Goal: Check status: Check status

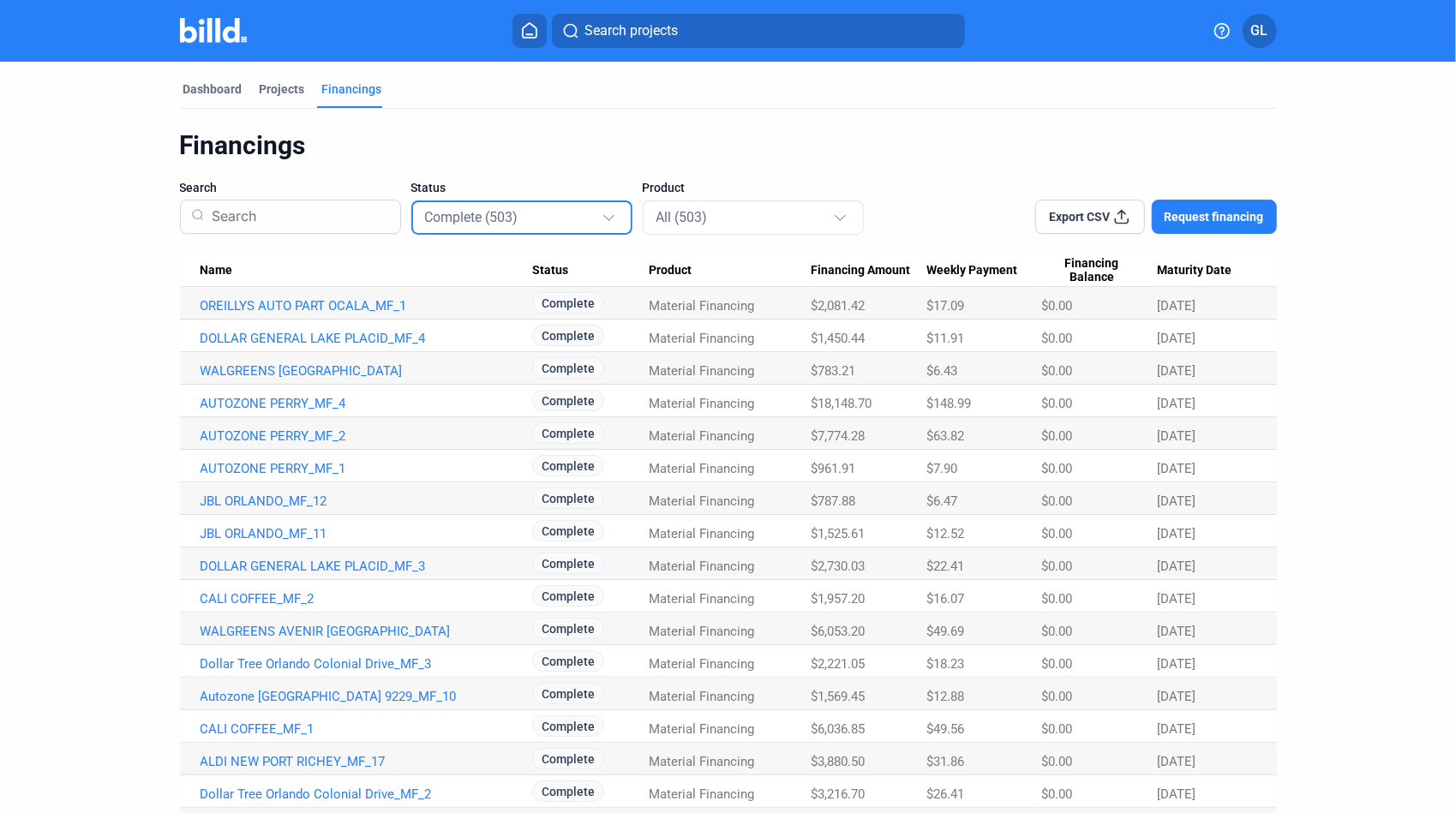
click at [288, 220] on input at bounding box center [296, 217] width 184 height 45
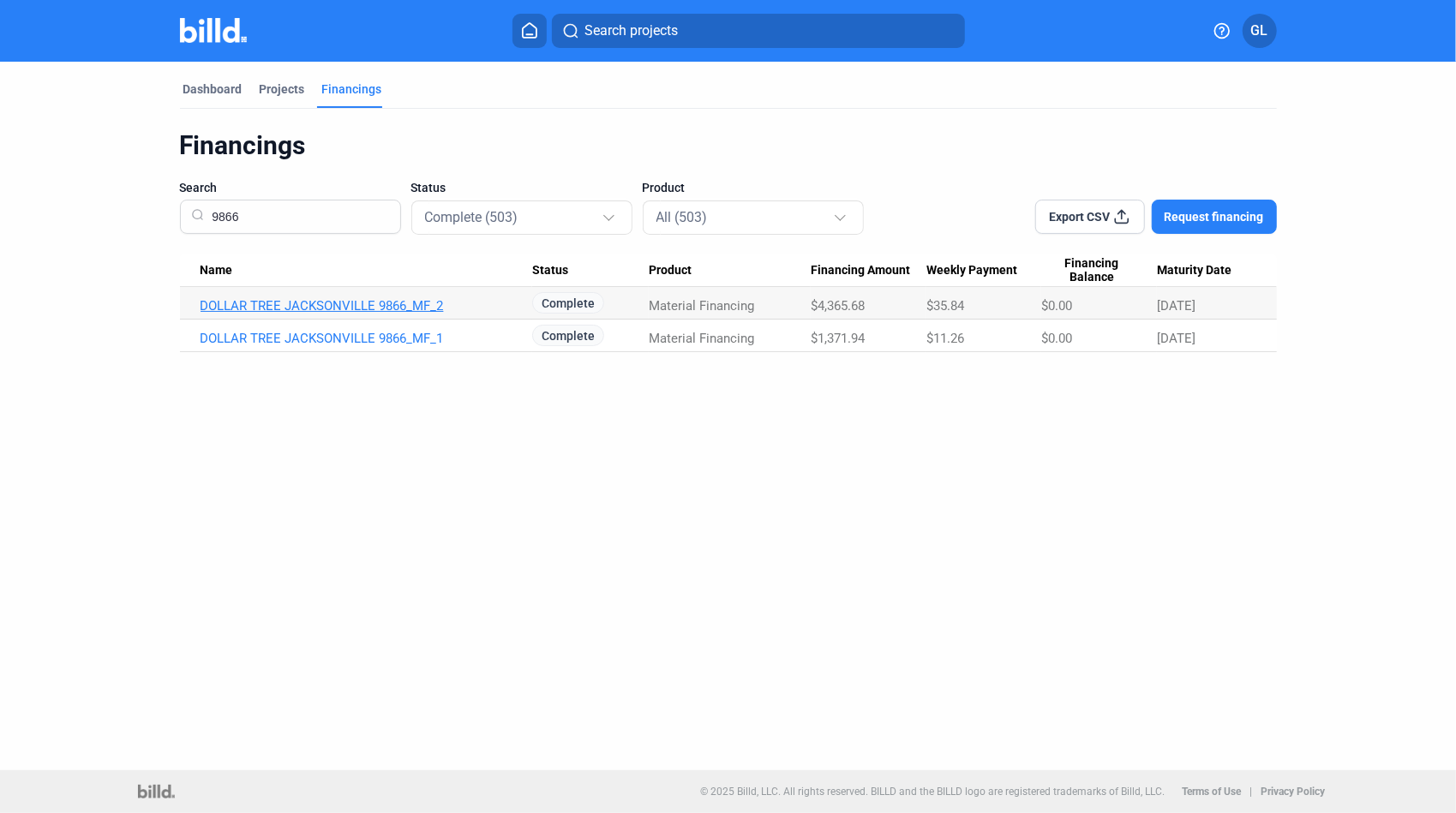
type input "9866"
click at [328, 307] on link "DOLLAR TREE JACKSONVILLE 9866_MF_2" at bounding box center [366, 305] width 331 height 15
click at [332, 305] on link "DOLLAR TREE JACKSONVILLE 9866_MF_2" at bounding box center [366, 305] width 331 height 15
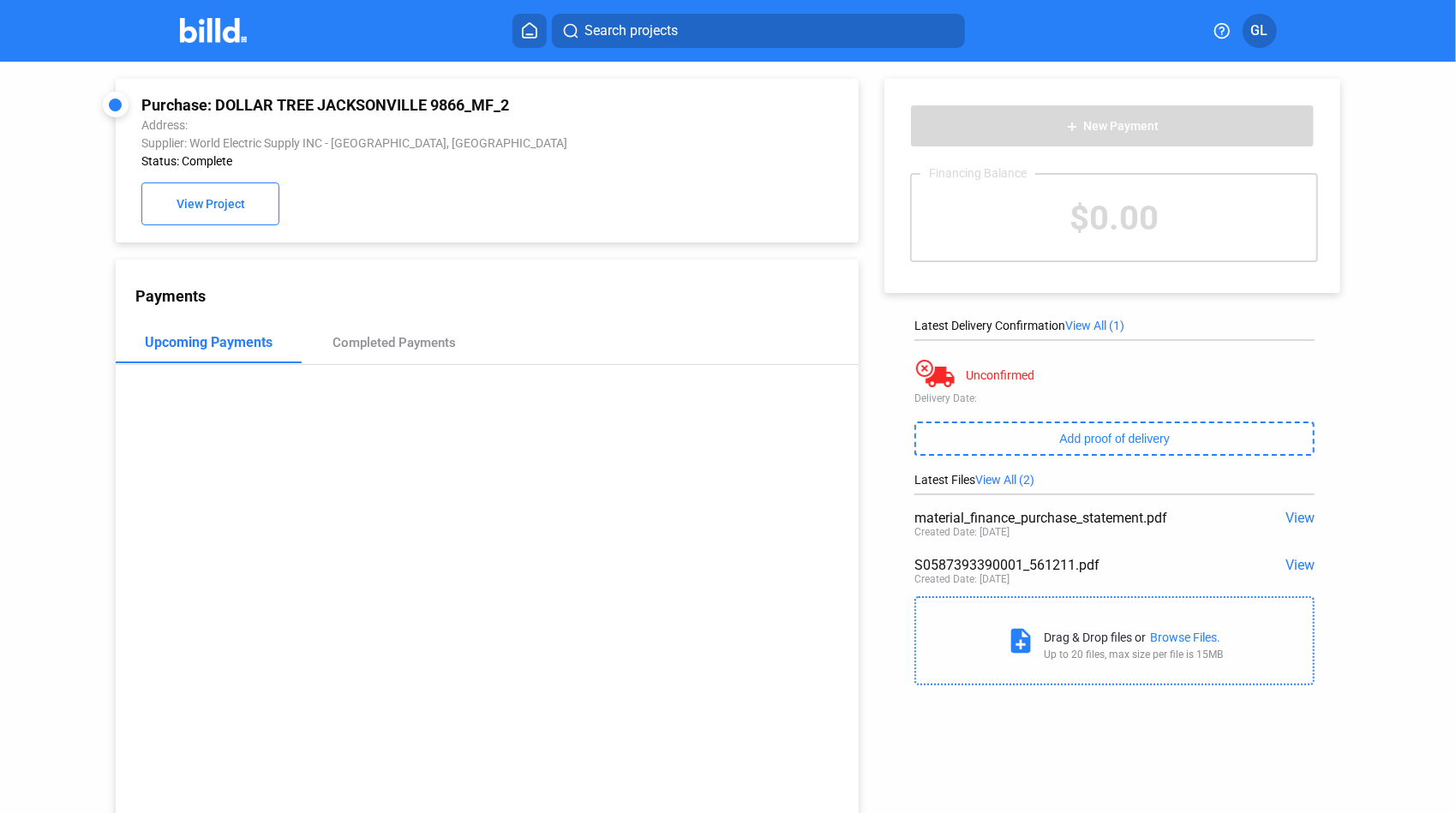
click at [1299, 567] on span "View" at bounding box center [1300, 565] width 29 height 16
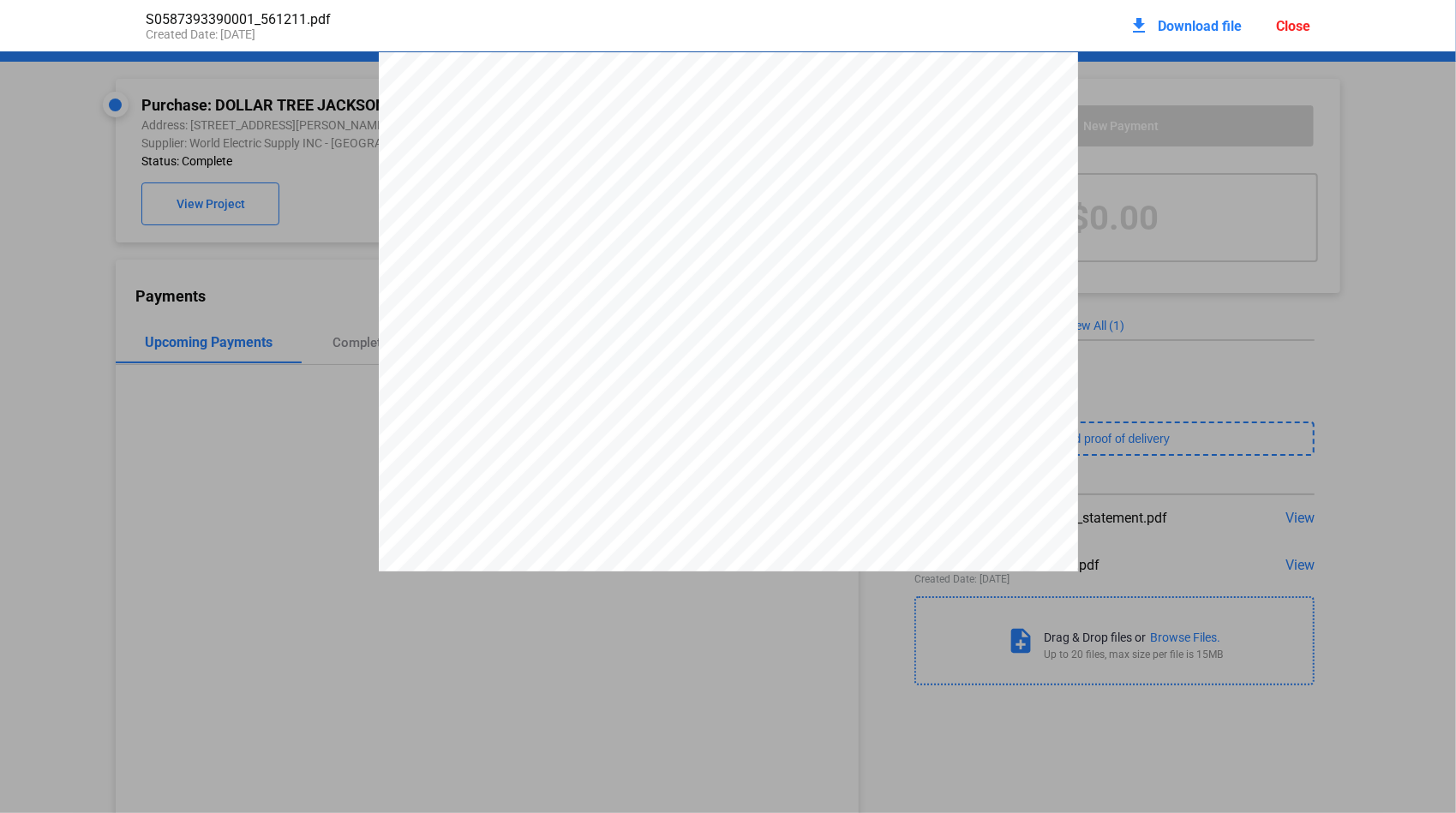
drag, startPoint x: 947, startPoint y: 155, endPoint x: 1019, endPoint y: 157, distance: 72.0
click at [1022, 155] on span "S058739339" at bounding box center [994, 147] width 90 height 13
drag, startPoint x: 1019, startPoint y: 157, endPoint x: 1008, endPoint y: 154, distance: 11.4
click at [1293, 25] on div "Close" at bounding box center [1293, 26] width 34 height 16
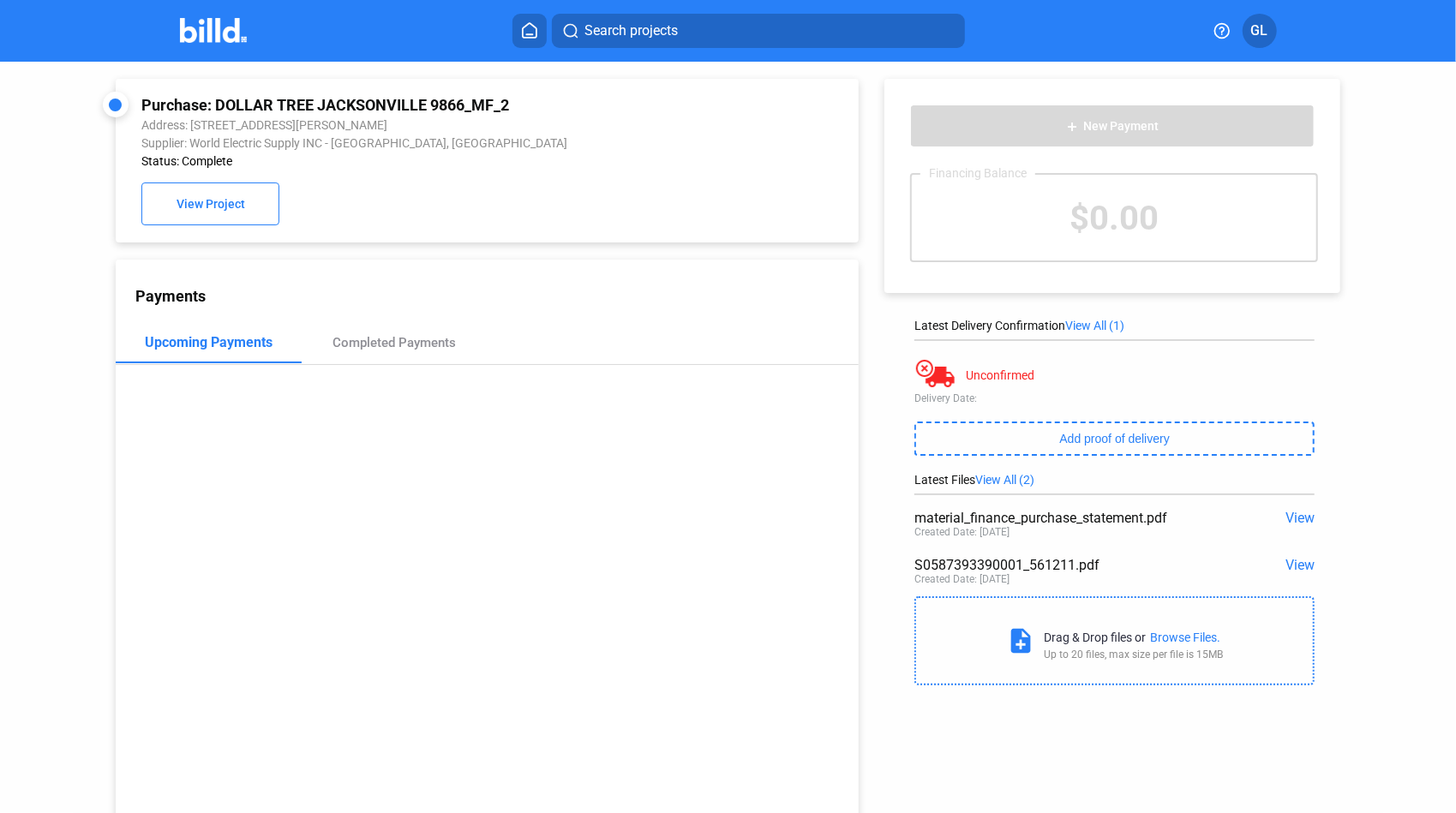
click at [1294, 562] on span "View" at bounding box center [1300, 565] width 29 height 16
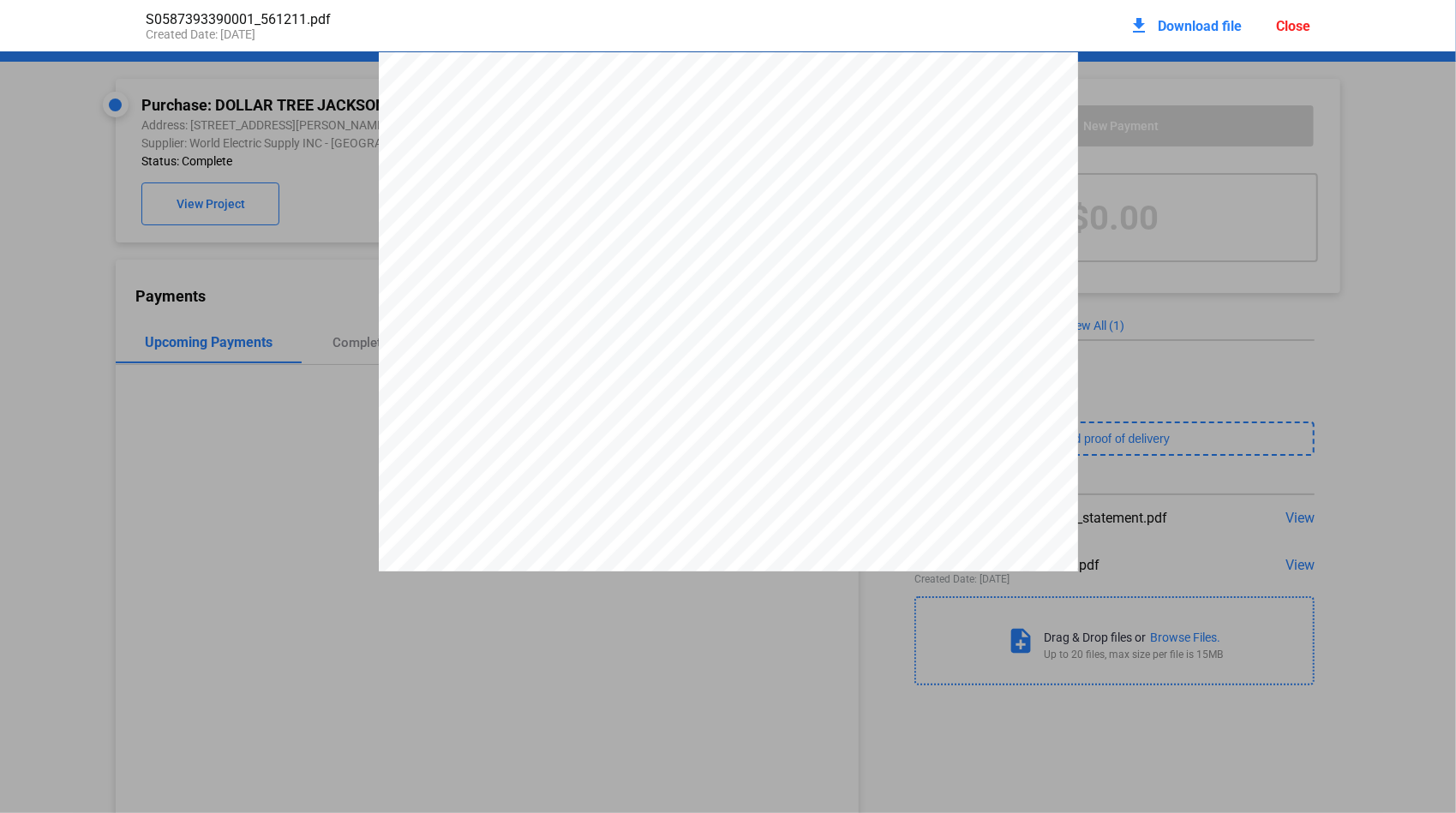
click at [1287, 26] on div "Close" at bounding box center [1293, 26] width 34 height 16
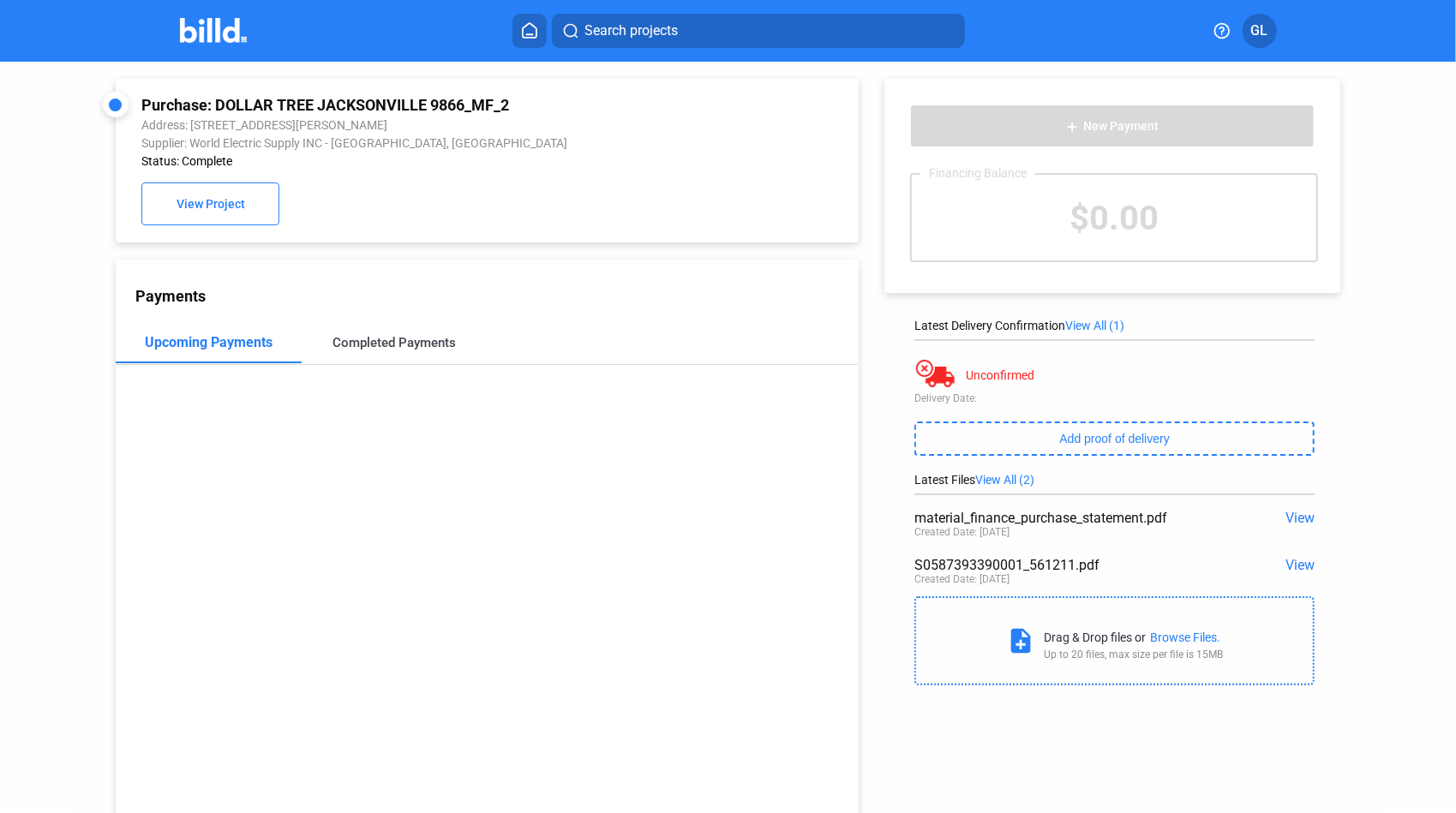
click at [386, 350] on div "Completed Payments" at bounding box center [394, 342] width 123 height 15
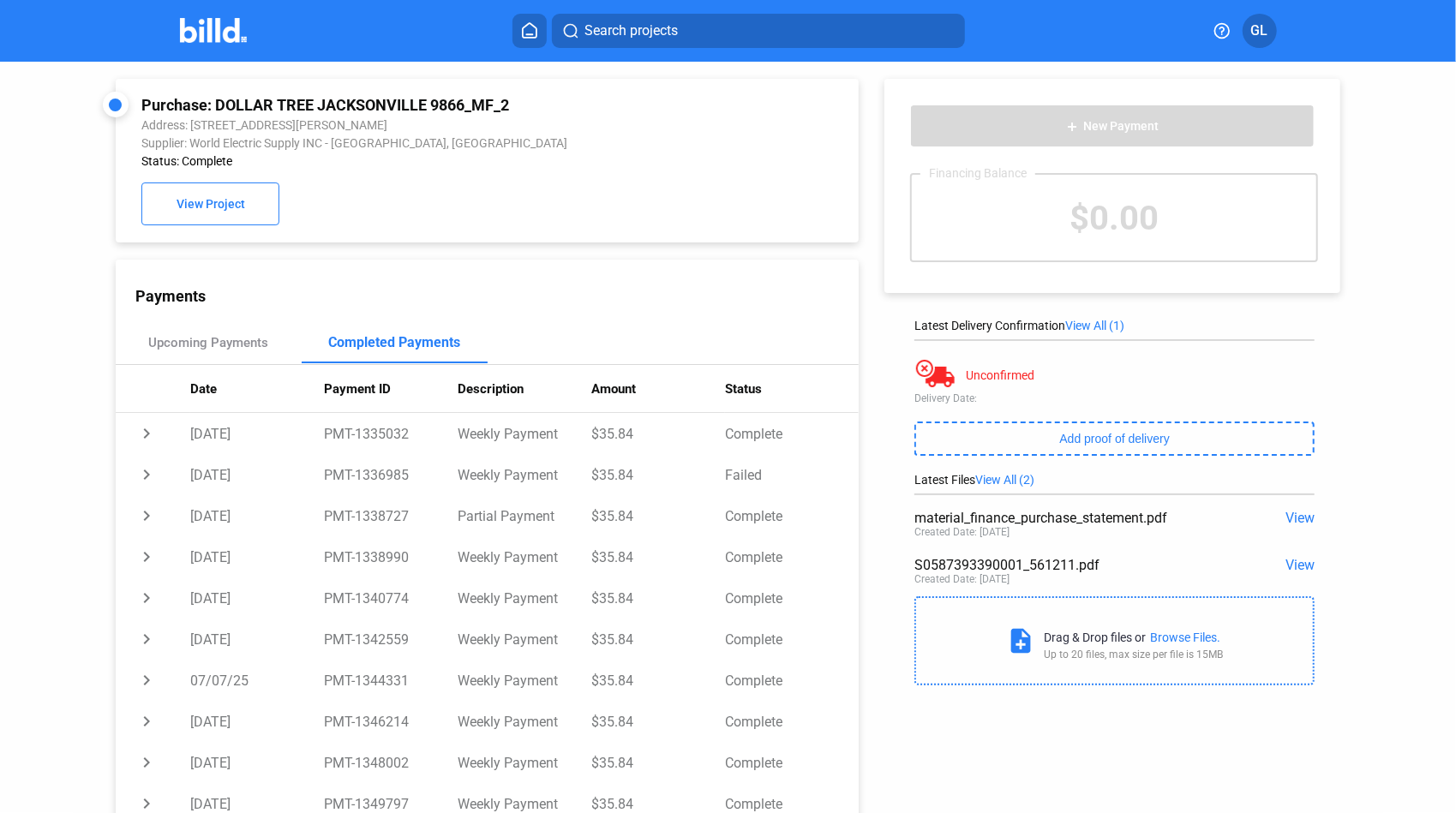
click at [1293, 564] on span "View" at bounding box center [1300, 565] width 29 height 16
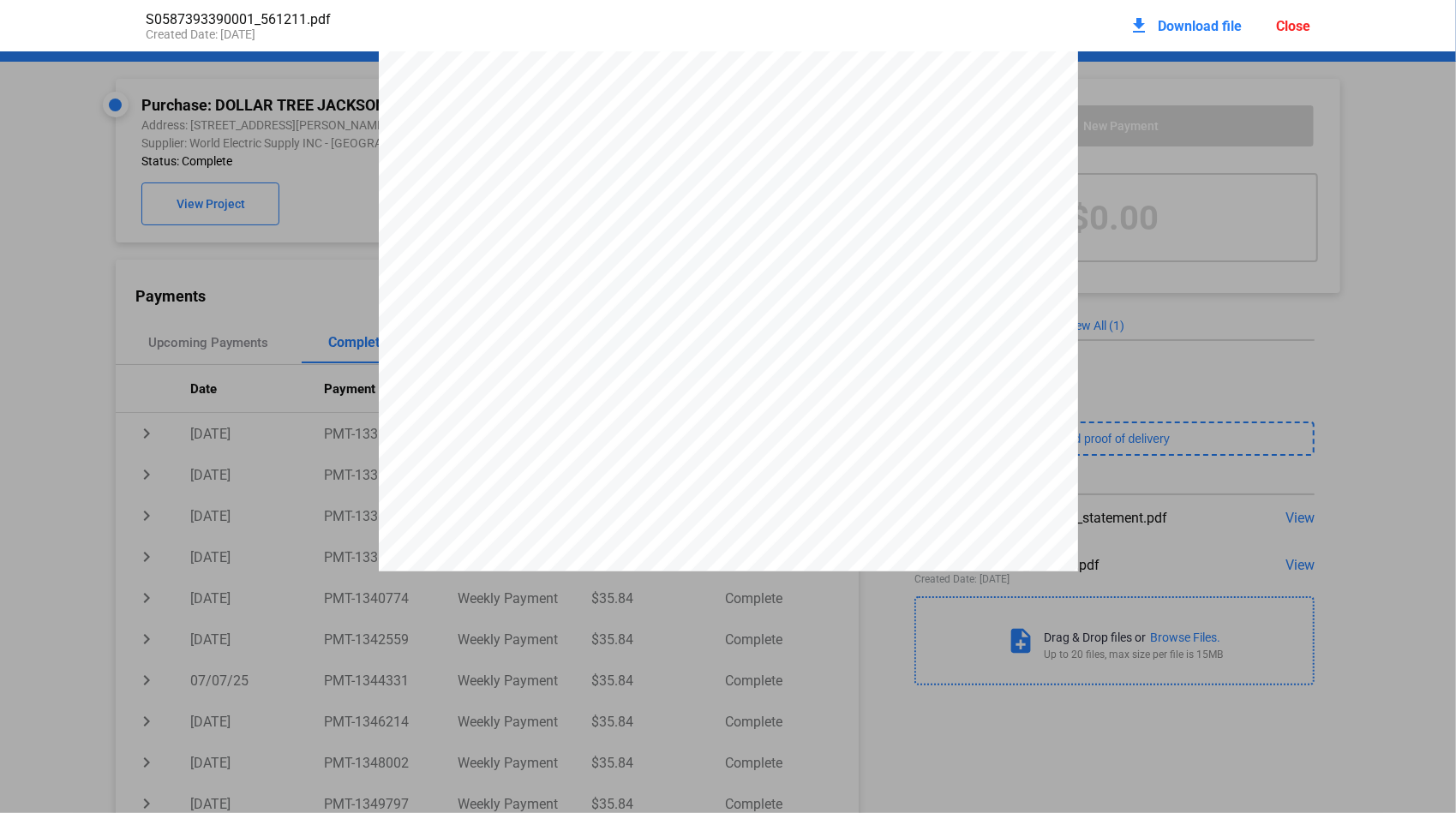
scroll to position [457, 0]
click at [1345, 533] on div "                   ,                           QUOTE DATE  QUOTE NUMBER   …" at bounding box center [728, 497] width 1456 height 1803
click at [1291, 520] on div "                   ,                           QUOTE DATE  QUOTE NUMBER   …" at bounding box center [728, 497] width 1456 height 1803
click at [1295, 518] on div "                   ,                           QUOTE DATE  QUOTE NUMBER   …" at bounding box center [728, 497] width 1456 height 1803
drag, startPoint x: 1306, startPoint y: 18, endPoint x: 1307, endPoint y: 28, distance: 10.0
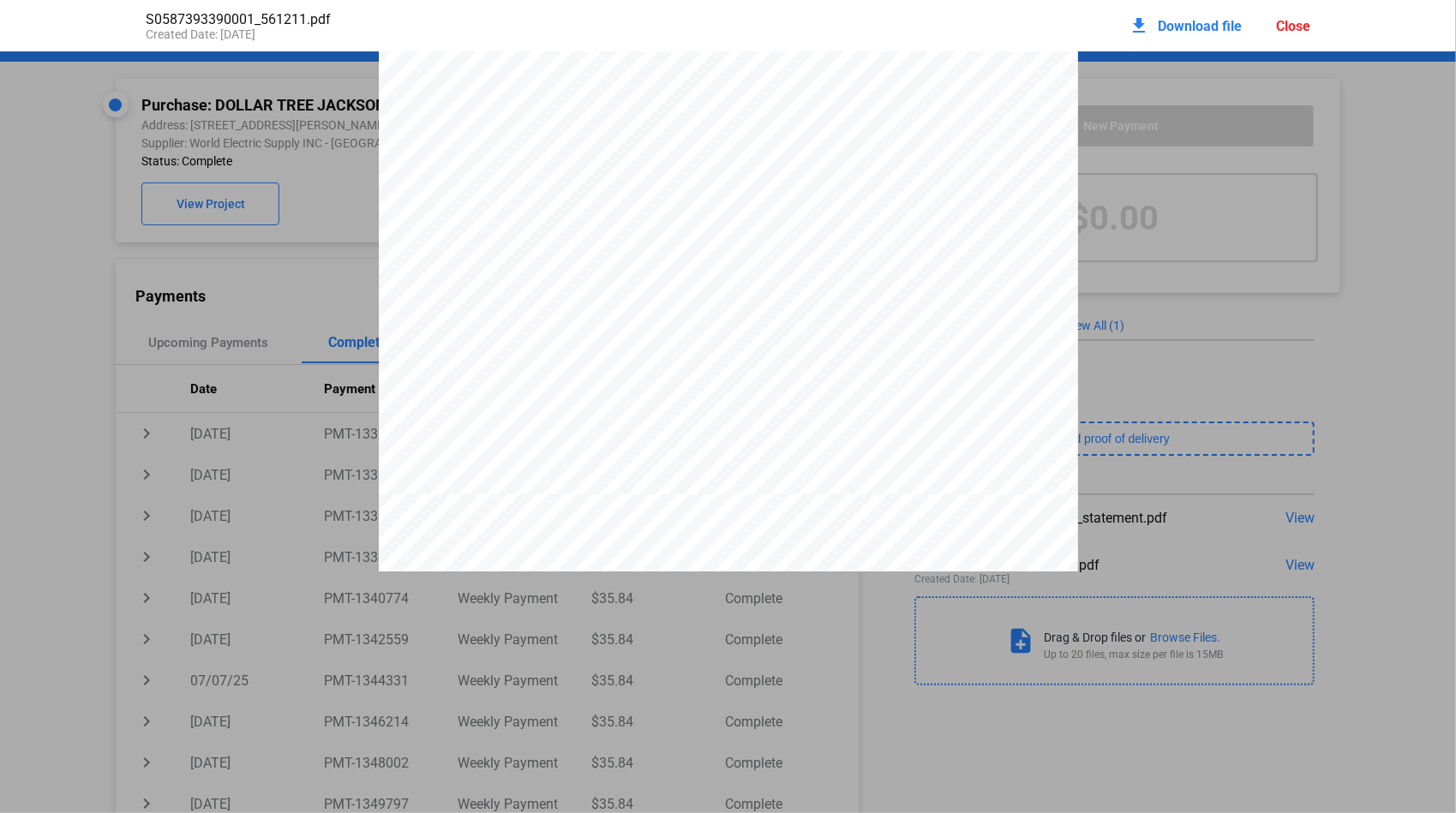
click at [1305, 18] on div "Close" at bounding box center [1293, 26] width 34 height 16
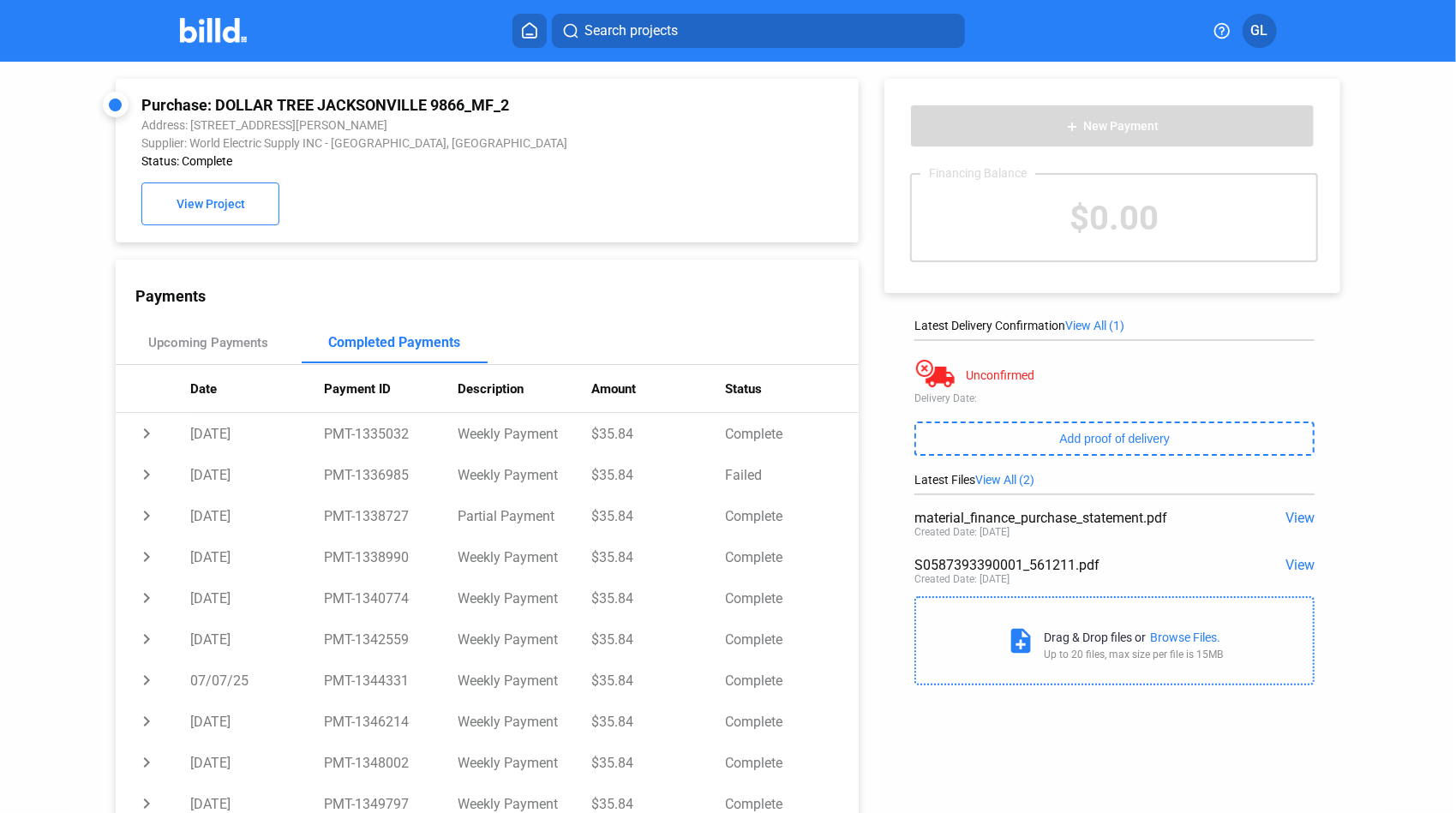
click at [1302, 516] on span "View" at bounding box center [1300, 518] width 29 height 16
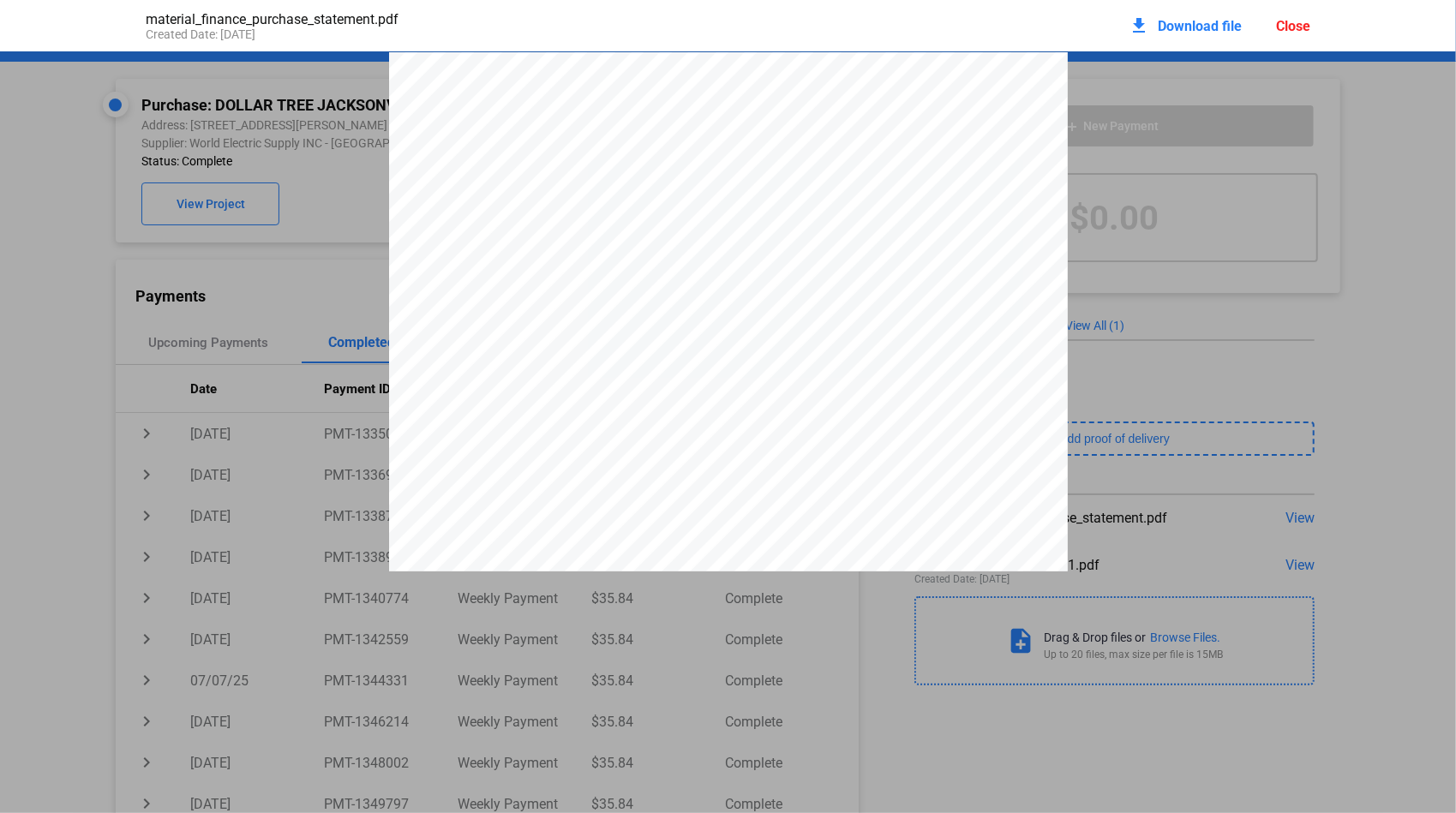
scroll to position [9, 0]
click at [1285, 29] on div "Close" at bounding box center [1293, 26] width 34 height 16
